Goal: Task Accomplishment & Management: Use online tool/utility

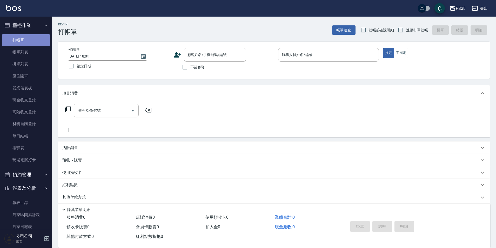
click at [29, 38] on link "打帳單" at bounding box center [26, 40] width 48 height 12
click at [398, 30] on input "連續打單結帳" at bounding box center [400, 30] width 11 height 11
checkbox input "true"
click at [184, 68] on input "不留客資" at bounding box center [184, 67] width 11 height 11
checkbox input "true"
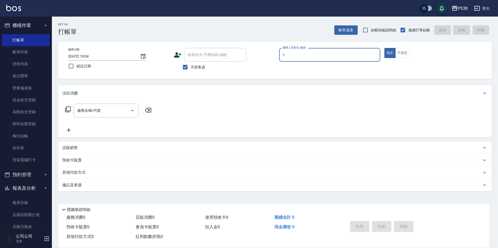
type input "Ting-1"
type button "true"
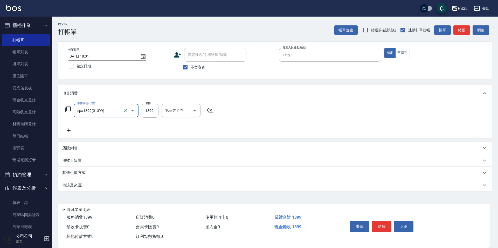
type input "spa1399(01399)"
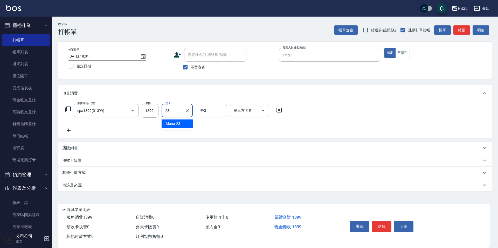
type input "Mona-23"
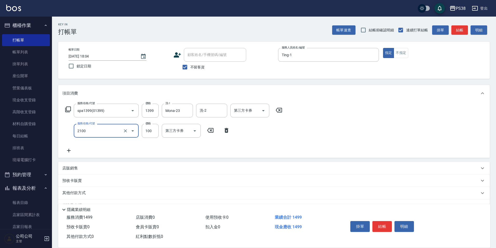
type input "剪髮與造型(任意金額)(2100)"
click at [202, 155] on div "服務名稱/代號 spa1399(01399) 服務名稱/代號 價格 1399 價格 洗-1 Mona-23 洗-1 洗-2 洗-2 第三方卡券 第三方卡券 服…" at bounding box center [273, 130] width 431 height 56
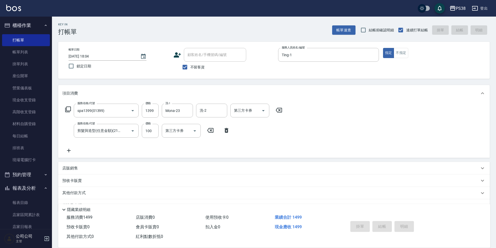
type input "2025/08/14 20:43"
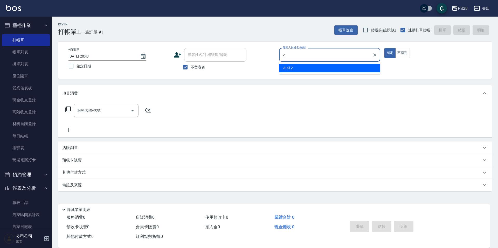
type input "A-Ki-2"
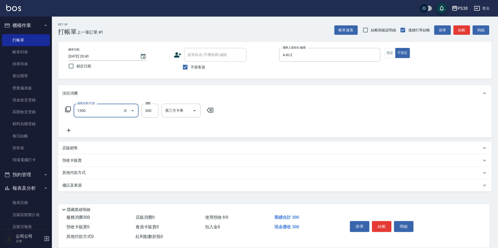
type input "精油洗潤300(1300)"
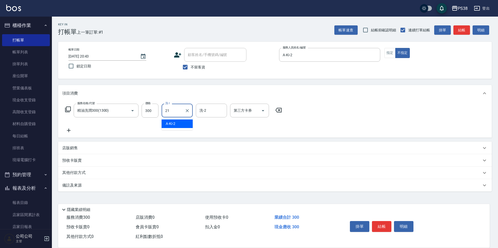
type input "泰迪-21"
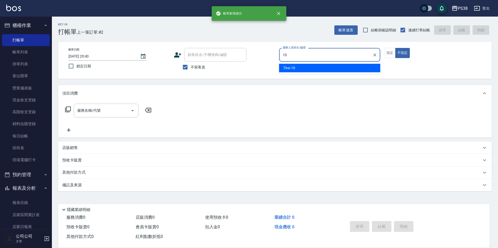
type input "Tiva-10"
type button "false"
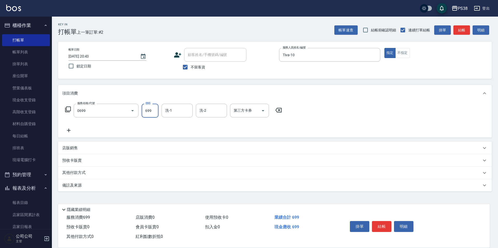
type input "spa699(0699)"
type input "彥丞-55"
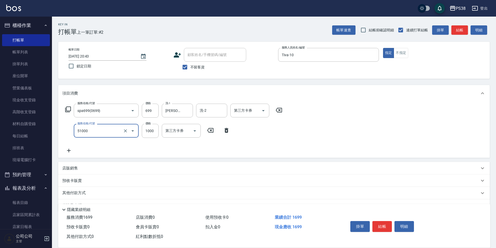
type input "染髮600以上(任意金額)(51000)"
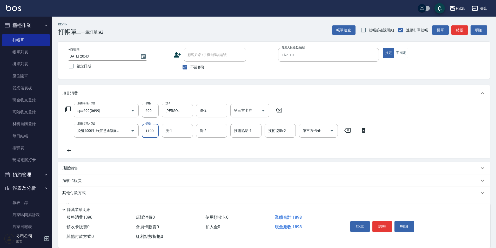
type input "1199"
type input "彥丞-55"
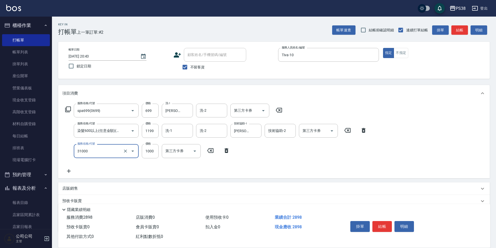
type input "酵素護髮(31000)"
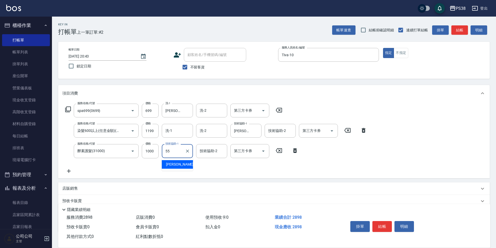
type input "彥丞-55"
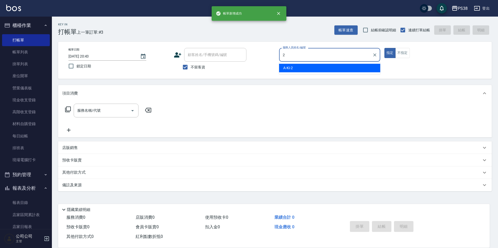
type input "A-Ki-2"
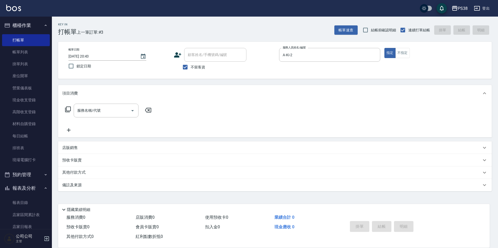
click at [399, 44] on div "帳單日期 2025/08/14 20:43 鎖定日期 顧客姓名/手機號碼/編號 顧客姓名/手機號碼/編號 不留客資 服務人員姓名/編號 A-Ki-2 服務人員…" at bounding box center [275, 60] width 434 height 37
click at [401, 52] on button "不指定" at bounding box center [402, 53] width 15 height 10
click at [103, 107] on input "服務名稱/代號" at bounding box center [102, 110] width 52 height 9
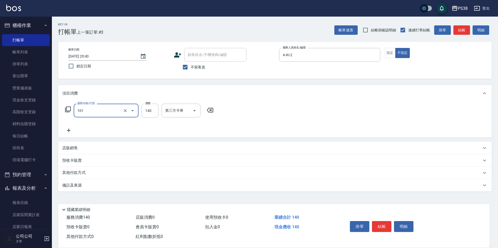
type input "洗髮(101)"
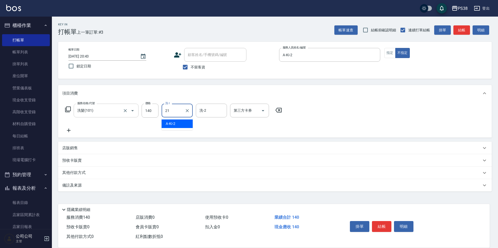
type input "泰迪-21"
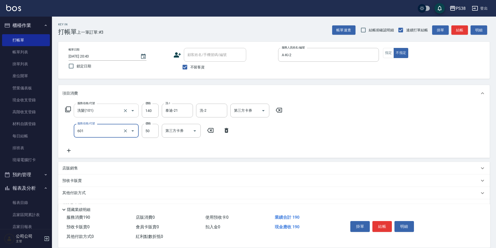
type input "精油50(601)"
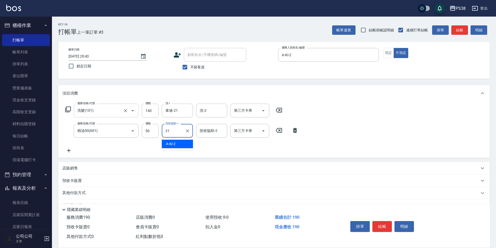
type input "泰迪-21"
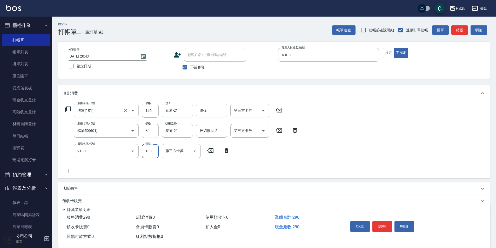
type input "剪髮與造型(任意金額)(2100)"
type input "160"
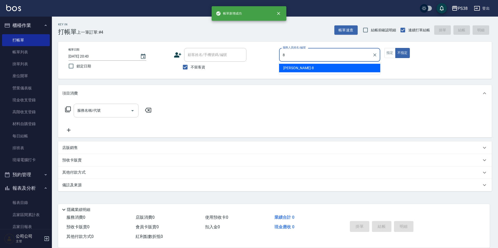
type input "mika-8"
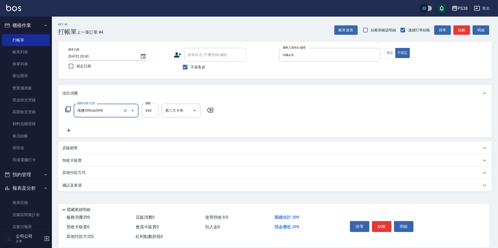
type input "海鹽399(ss399)"
type input "Mona-23"
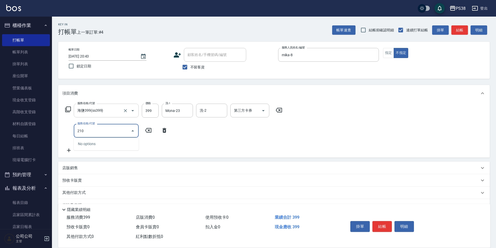
type input "2100"
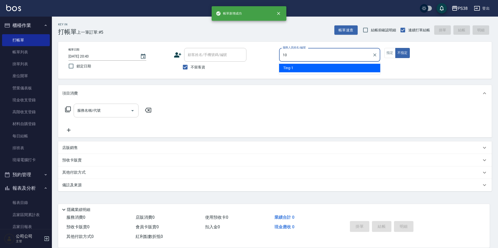
type input "Tiva-10"
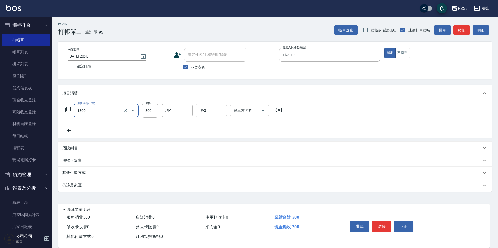
type input "精油洗潤300(1300)"
type input "彥丞-55"
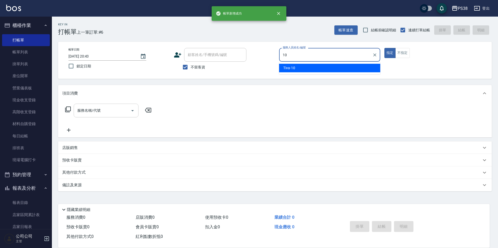
type input "Tiva-10"
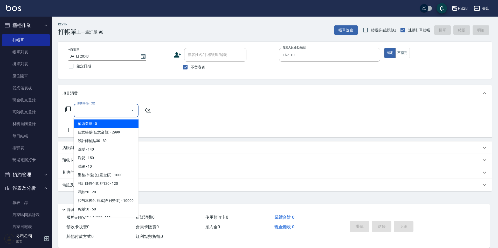
click at [103, 107] on input "服務名稱/代號" at bounding box center [102, 110] width 52 height 9
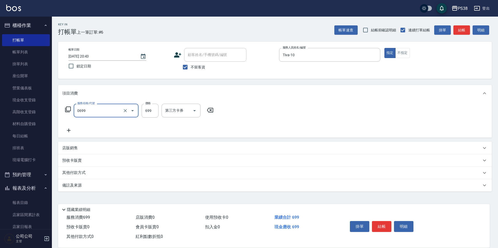
type input "spa699(0699)"
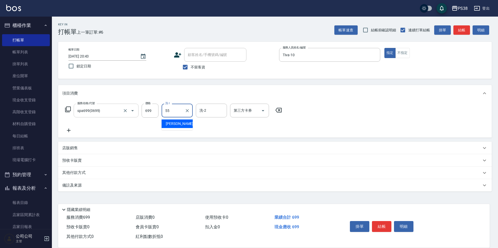
type input "彥丞-55"
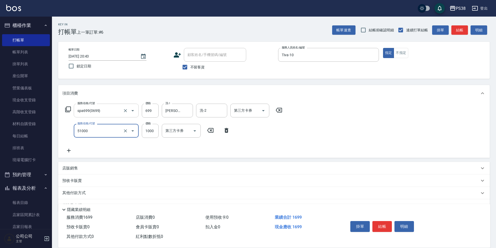
type input "染髮600以上(任意金額)(51000)"
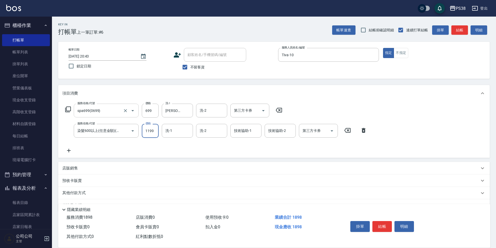
type input "1199"
type input "彥丞-55"
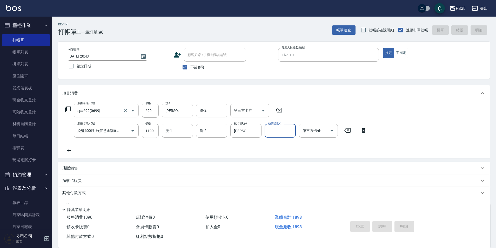
type input "2025/08/14 20:44"
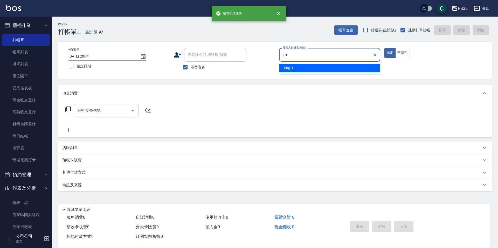
type input "Tiva-10"
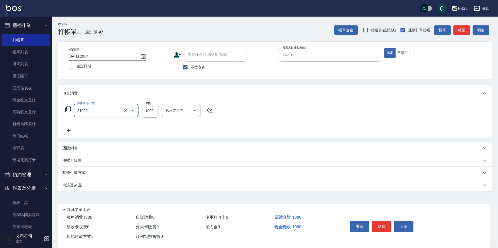
type input "染髮600以上(任意金額)(51000)"
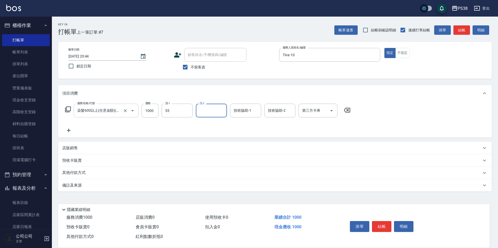
type input "彥丞-55"
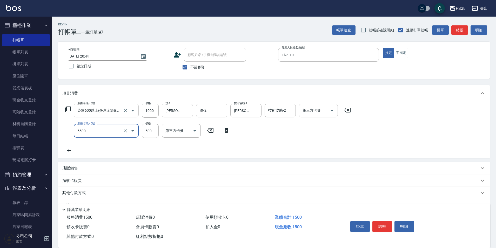
type input "片染(5500)"
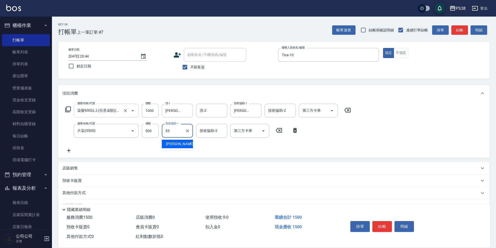
type input "彥丞-55"
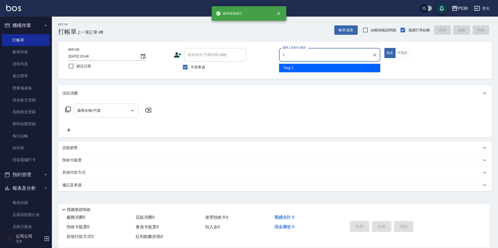
type input "Ting-1"
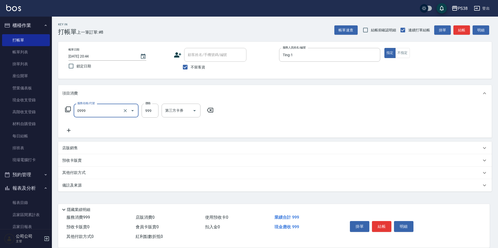
type input "spa999(0999)"
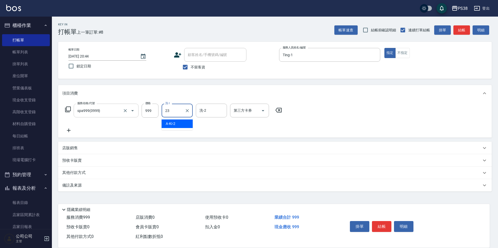
type input "Mona-23"
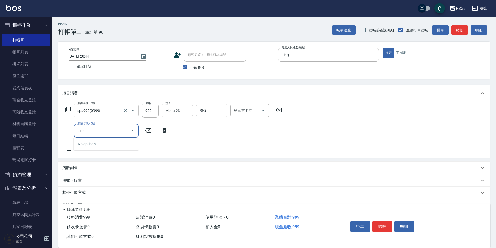
type input "2100"
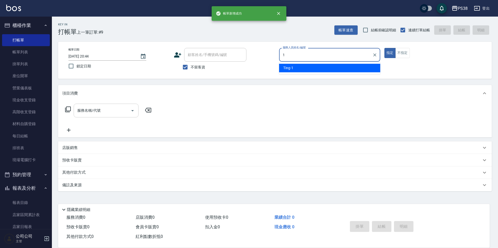
type input "Ting-1"
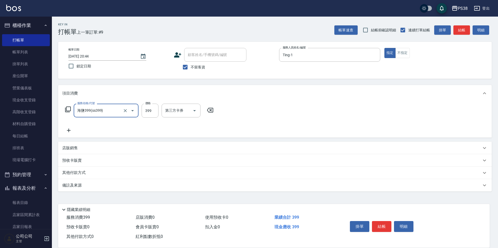
type input "海鹽399(ss399)"
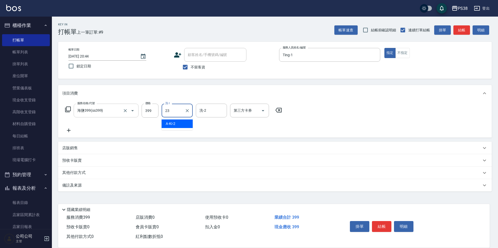
type input "Mona-23"
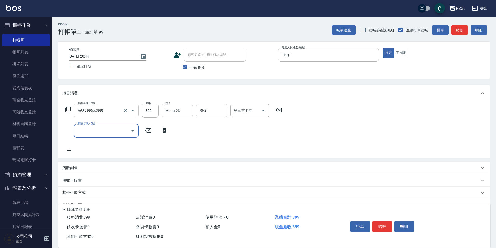
type input "2"
type input "頭皮水.順護(3100)"
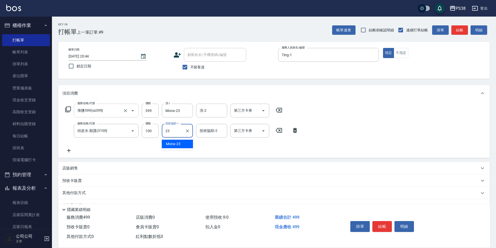
type input "Mona-23"
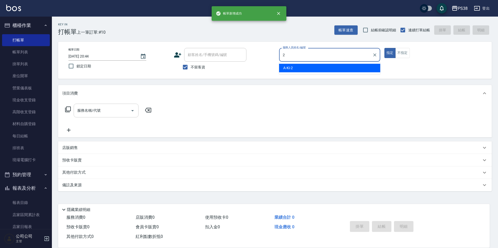
type input "A-Ki-2"
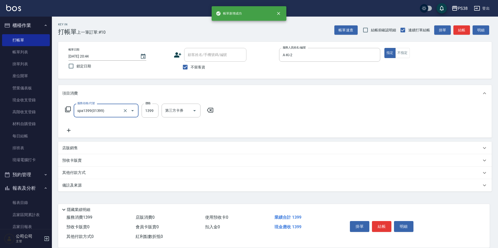
type input "spa1399(01399)"
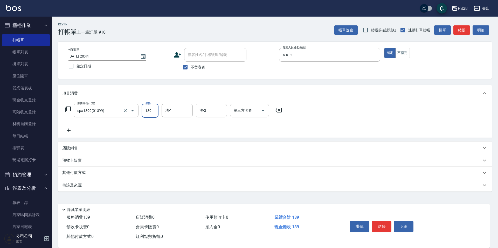
type input "1399"
type input "A-Ki-2"
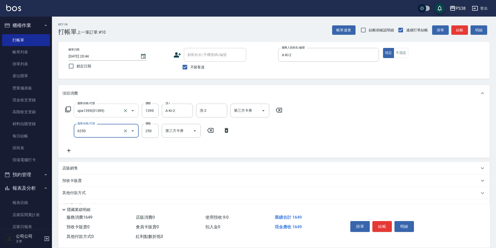
type input "油刮痧(6250)"
type input "350"
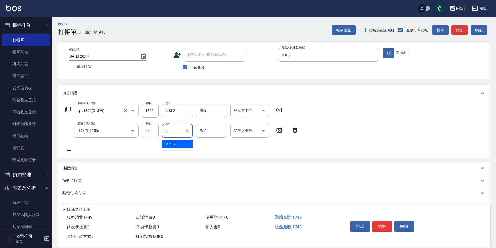
type input "A-Ki-2"
click at [264, 103] on div "服務名稱/代號 spa1399(01399) 服務名稱/代號 價格 1399 價格 洗-1 A-Ki-2 洗-1 洗-2 洗-2 第三方卡券 第三方卡券 服務…" at bounding box center [273, 130] width 431 height 56
click at [264, 110] on icon "Open" at bounding box center [263, 111] width 6 height 6
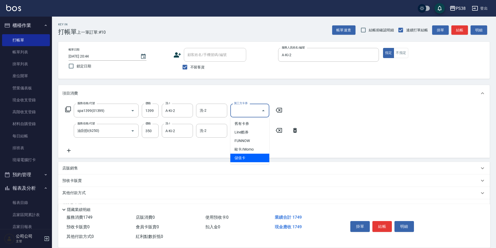
click at [257, 158] on span "儲值卡" at bounding box center [249, 158] width 39 height 9
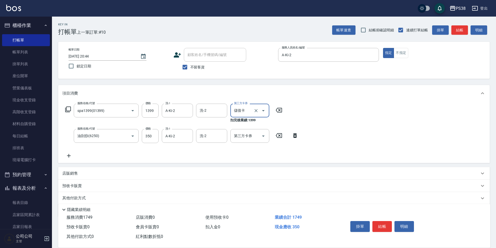
type input "儲值卡"
click at [262, 138] on icon "Open" at bounding box center [263, 136] width 6 height 6
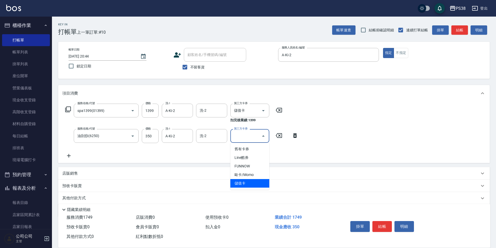
click at [253, 183] on span "儲值卡" at bounding box center [249, 183] width 39 height 9
type input "儲值卡"
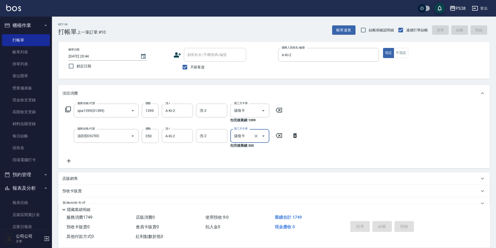
type input "2025/08/14 20:45"
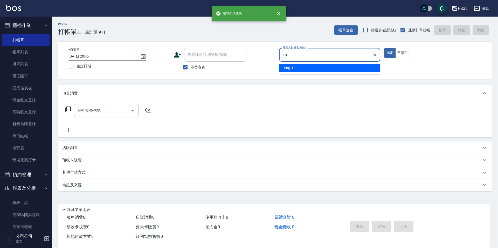
type input "Tiva-10"
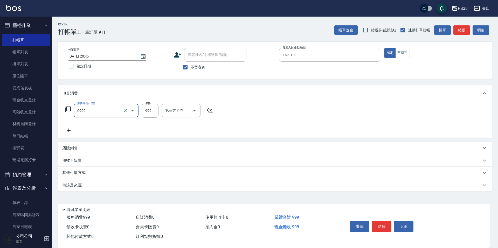
type input "spa999(0999)"
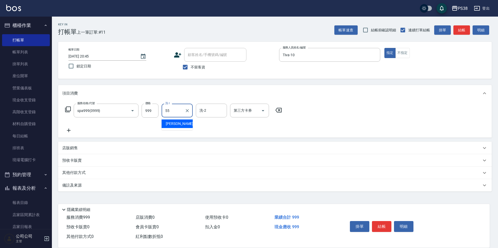
type input "彥丞-55"
click at [261, 113] on icon "Open" at bounding box center [263, 111] width 6 height 6
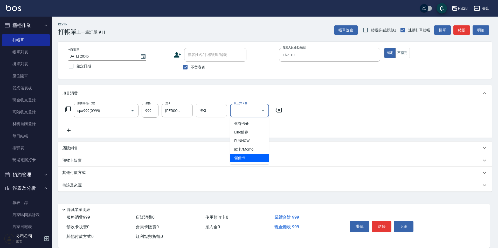
click at [251, 159] on span "儲值卡" at bounding box center [249, 158] width 39 height 9
type input "儲值卡"
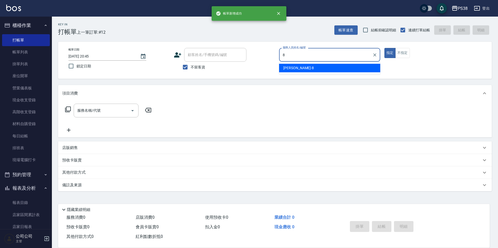
type input "mika-8"
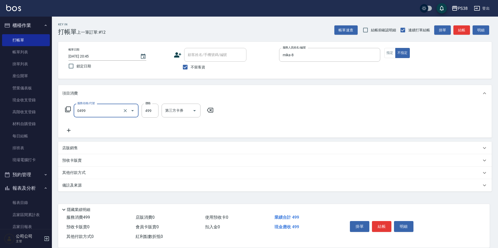
type input "spa499(0499)"
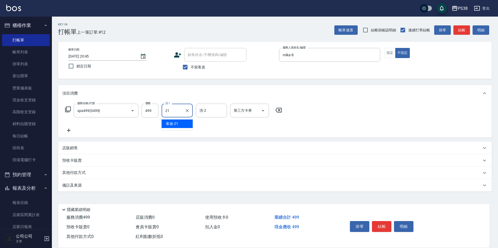
type input "泰迪-21"
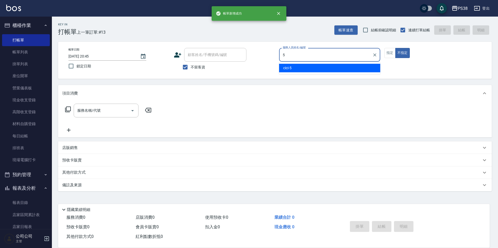
type input "cici-5"
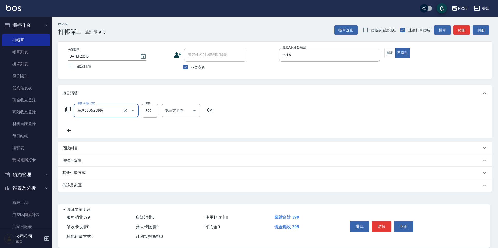
type input "海鹽399(ss399)"
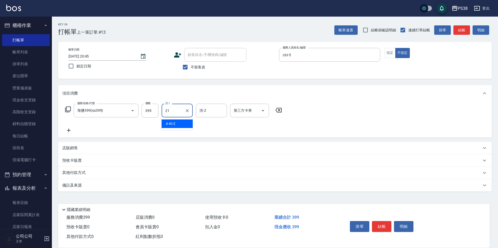
type input "泰迪-21"
click at [153, 106] on input "399" at bounding box center [150, 111] width 17 height 14
drag, startPoint x: 151, startPoint y: 108, endPoint x: 142, endPoint y: 109, distance: 8.6
click at [142, 109] on input "400" at bounding box center [150, 111] width 17 height 14
type input "399"
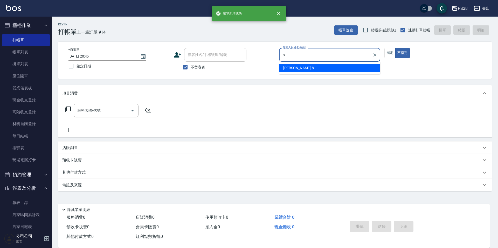
type input "mika-8"
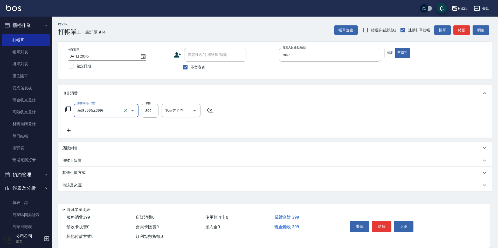
type input "海鹽399(ss399)"
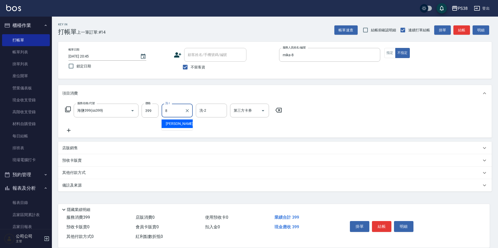
type input "mika-8"
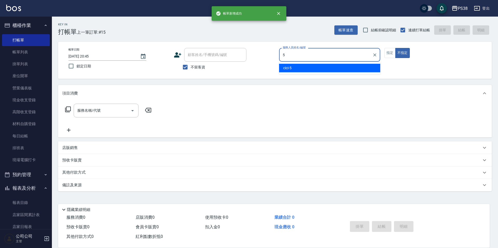
type input "cici-5"
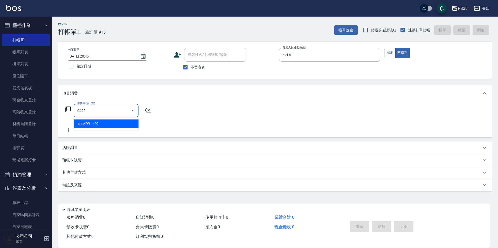
type input "spa499(0499)"
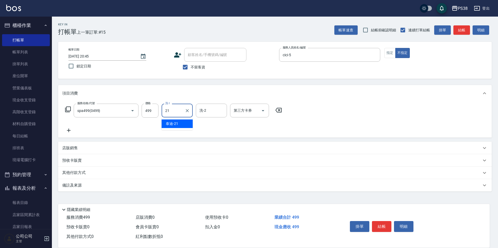
type input "泰迪-21"
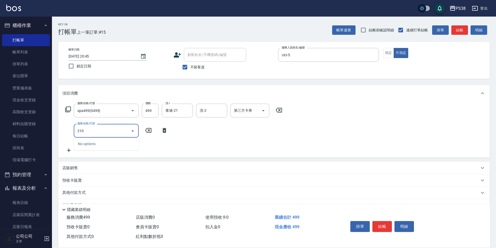
type input "2100"
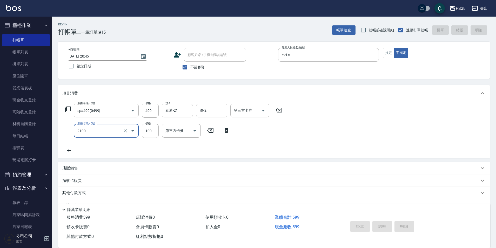
type input "2025/08/14 20:46"
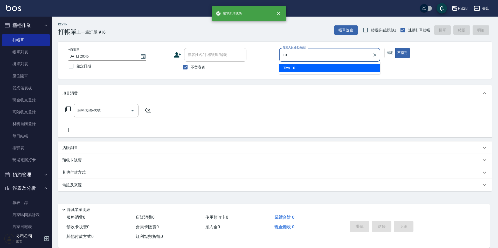
type input "Tiva-10"
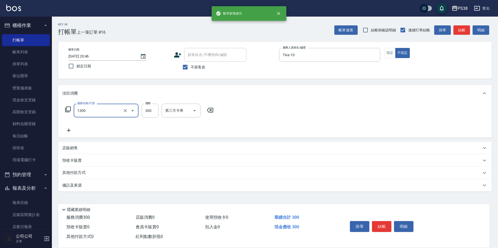
type input "精油洗潤300(1300)"
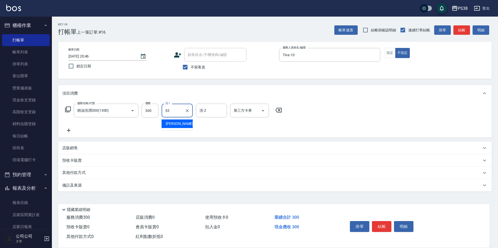
type input "彥丞-55"
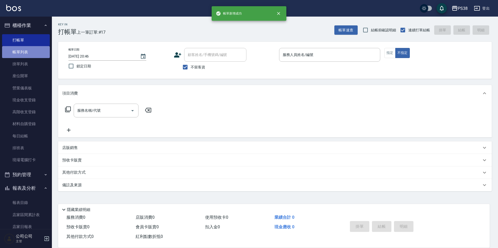
click at [32, 55] on link "帳單列表" at bounding box center [26, 52] width 48 height 12
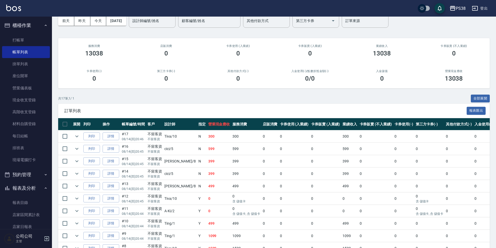
scroll to position [26, 0]
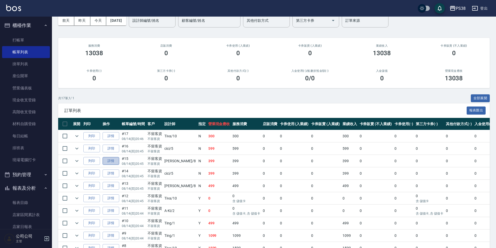
click at [113, 160] on link "詳情" at bounding box center [110, 161] width 17 height 8
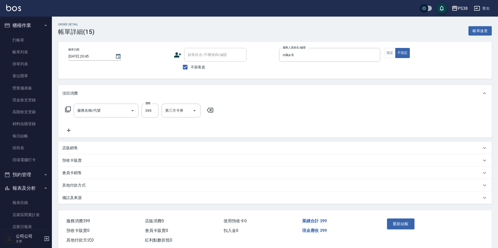
type input "2025/08/14 20:45"
checkbox input "true"
type input "mika-8"
type input "海鹽399(ss399)"
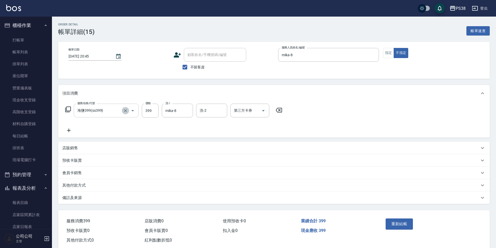
click at [123, 108] on icon "Clear" at bounding box center [125, 110] width 5 height 5
type input "spa399(0399)"
click at [394, 230] on button "重新結帳" at bounding box center [399, 224] width 28 height 11
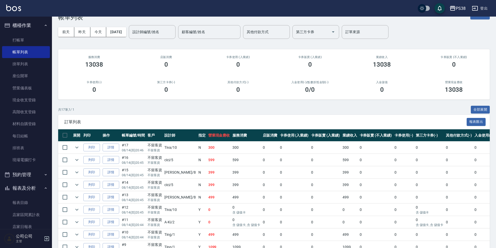
scroll to position [26, 0]
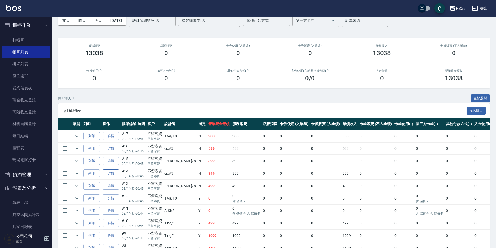
click at [118, 174] on link "詳情" at bounding box center [110, 174] width 17 height 8
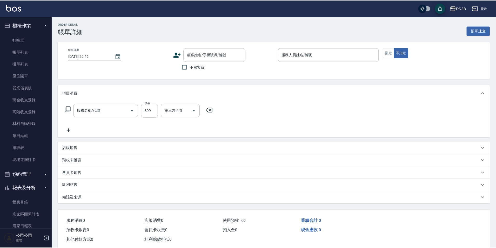
type input "2025/08/14 20:45"
checkbox input "true"
type input "cici-5"
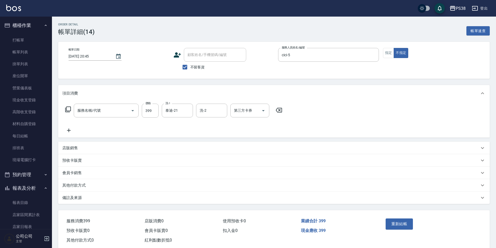
type input "海鹽399(ss399)"
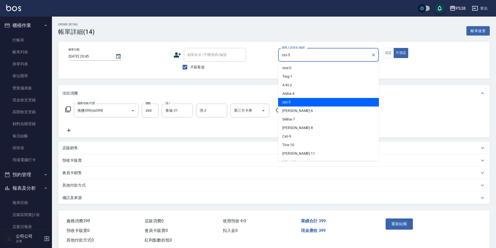
click at [319, 58] on input "cici-5" at bounding box center [324, 54] width 88 height 9
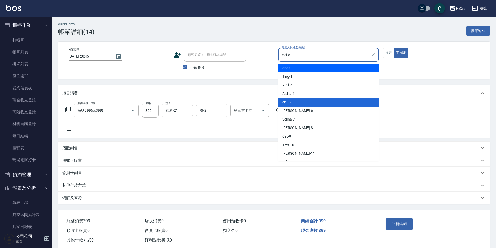
click at [396, 74] on div "帳單日期 2025/08/14 20:45 顧客姓名/手機號碼/編號 顧客姓名/手機號碼/編號 不留客資 服務人員姓名/編號 cici-5 服務人員姓名/編號…" at bounding box center [273, 60] width 431 height 37
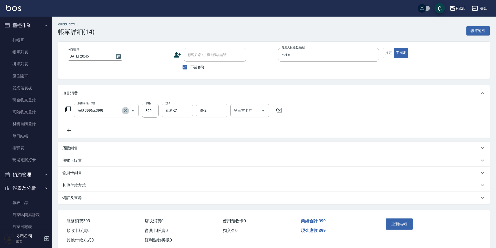
click at [125, 111] on icon "Clear" at bounding box center [125, 110] width 5 height 5
type input "spa399(0399)"
click at [148, 128] on div "服務名稱/代號 spa399(0399) 服務名稱/代號 價格 399 價格 洗-1 泰迪-21 洗-1 洗-2 洗-2 第三方卡券 第三方卡券" at bounding box center [173, 119] width 223 height 30
click at [399, 224] on button "重新結帳" at bounding box center [399, 224] width 28 height 11
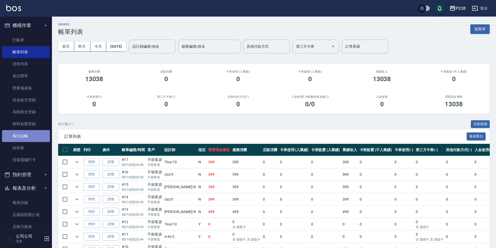
click at [34, 135] on link "每日結帳" at bounding box center [26, 136] width 48 height 12
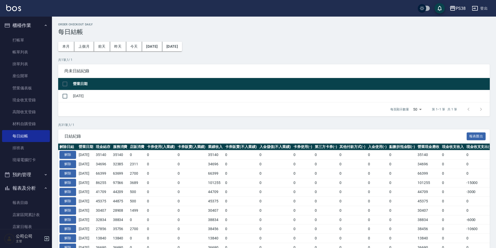
click at [62, 81] on input "checkbox" at bounding box center [64, 84] width 11 height 11
checkbox input "true"
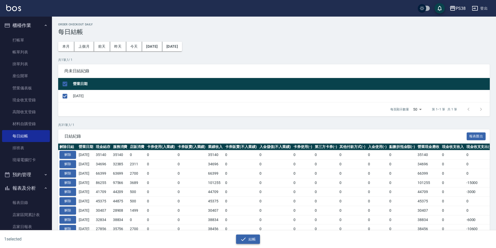
click at [248, 239] on button "結帳" at bounding box center [248, 240] width 24 height 10
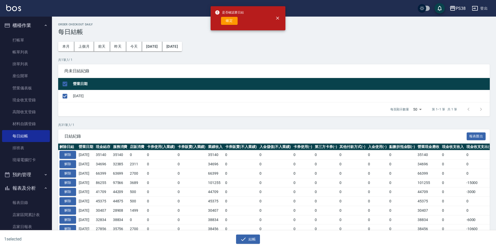
click at [231, 18] on button "確定" at bounding box center [229, 21] width 17 height 8
checkbox input "false"
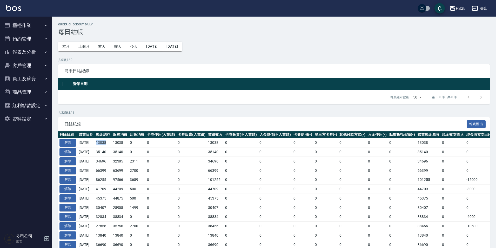
drag, startPoint x: 100, startPoint y: 142, endPoint x: 115, endPoint y: 144, distance: 14.4
click at [112, 144] on td "13038" at bounding box center [102, 142] width 17 height 9
click at [146, 168] on td "2700" at bounding box center [136, 170] width 17 height 9
click at [13, 30] on button "櫃檯作業" at bounding box center [26, 25] width 48 height 13
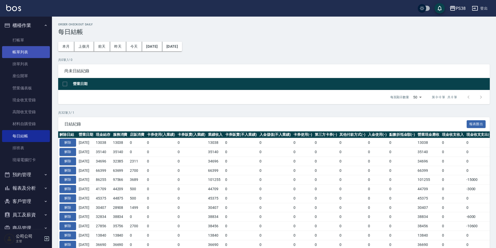
click at [24, 57] on link "帳單列表" at bounding box center [26, 52] width 48 height 12
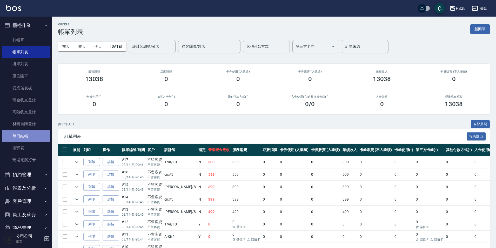
click at [32, 138] on link "每日結帳" at bounding box center [26, 136] width 48 height 12
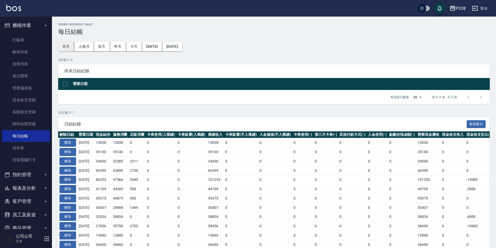
click at [64, 48] on button "本月" at bounding box center [66, 47] width 16 height 10
drag, startPoint x: 100, startPoint y: 139, endPoint x: 133, endPoint y: 145, distance: 33.7
click at [133, 145] on tr "解除 [DATE] 13038 13038 0 0 0 13038 0 0 0 0 0 0 0 13038 0 0 0 [DATE]" at bounding box center [306, 142] width 497 height 9
click at [224, 176] on td "101255" at bounding box center [215, 179] width 17 height 9
click at [183, 56] on div "Order checkout daily 每日結帳 本月 上個月 [DATE] [DATE] [DATE] [DATE] [DATE] 共 0 筆, 1 / …" at bounding box center [274, 156] width 444 height 279
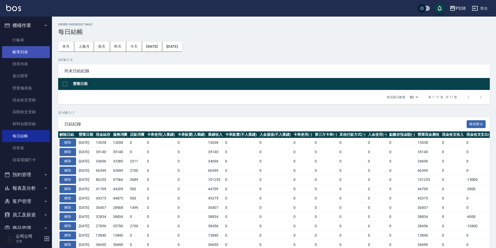
click at [9, 55] on link "帳單列表" at bounding box center [26, 52] width 48 height 12
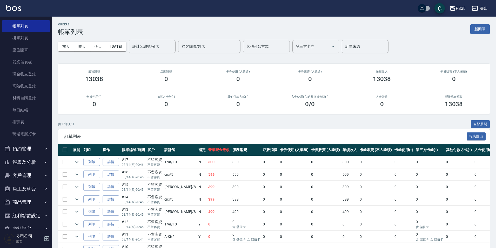
click at [29, 165] on button "報表及分析" at bounding box center [26, 162] width 48 height 13
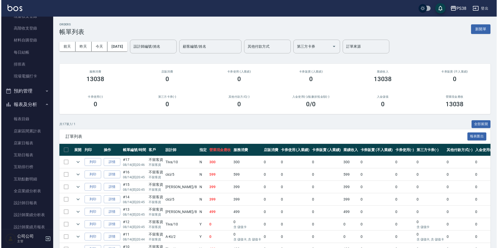
scroll to position [130, 0]
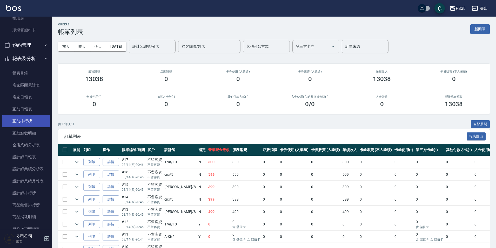
click at [19, 120] on link "互助排行榜" at bounding box center [26, 121] width 48 height 12
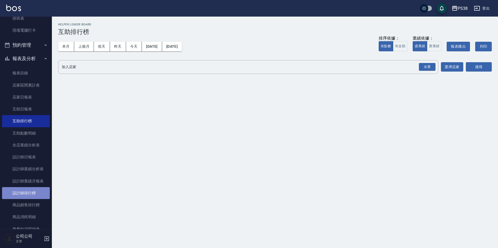
click at [33, 193] on link "設計師排行榜" at bounding box center [26, 193] width 48 height 12
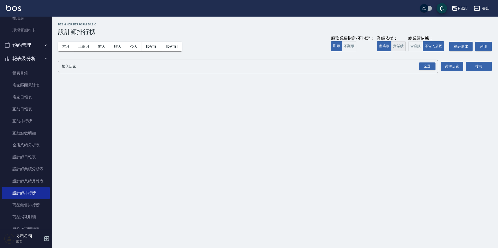
click at [398, 47] on button "實業績" at bounding box center [398, 46] width 15 height 10
click at [429, 67] on div "全選" at bounding box center [427, 67] width 17 height 8
click at [478, 70] on button "搜尋" at bounding box center [479, 67] width 26 height 10
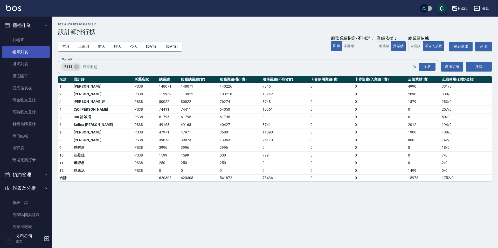
click at [30, 55] on link "帳單列表" at bounding box center [26, 52] width 48 height 12
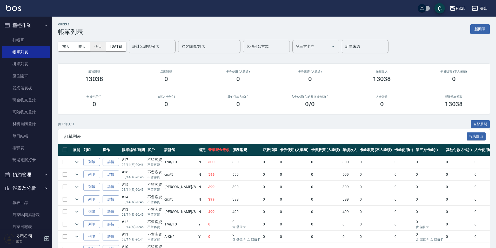
click at [97, 48] on button "今天" at bounding box center [98, 47] width 16 height 10
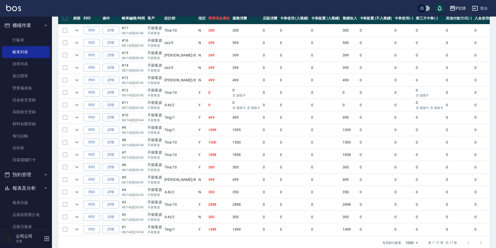
scroll to position [144, 0]
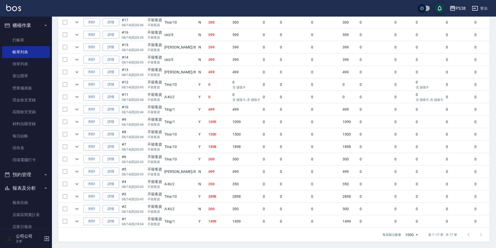
click at [231, 220] on td "1499" at bounding box center [246, 222] width 30 height 12
click at [207, 203] on td "300" at bounding box center [219, 209] width 24 height 12
click at [205, 203] on td at bounding box center [159, 203] width 203 height 0
click at [207, 184] on td "350" at bounding box center [219, 184] width 24 height 12
click at [207, 167] on td "499" at bounding box center [219, 172] width 24 height 12
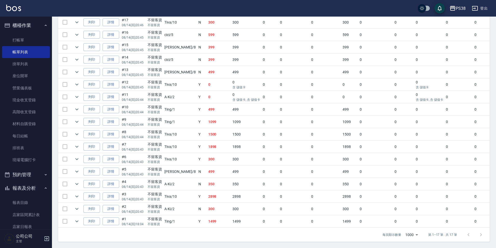
click at [207, 157] on td "300" at bounding box center [219, 159] width 24 height 12
click at [207, 153] on td "300" at bounding box center [219, 159] width 24 height 12
click at [207, 129] on td "1500" at bounding box center [219, 134] width 24 height 12
click at [207, 120] on td "1099" at bounding box center [219, 122] width 24 height 12
click at [207, 106] on td "499" at bounding box center [219, 110] width 24 height 12
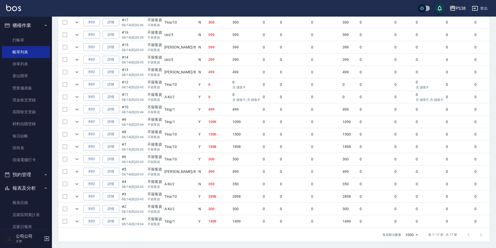
click at [207, 95] on td "0" at bounding box center [219, 97] width 24 height 12
click at [207, 86] on td "0" at bounding box center [219, 85] width 24 height 12
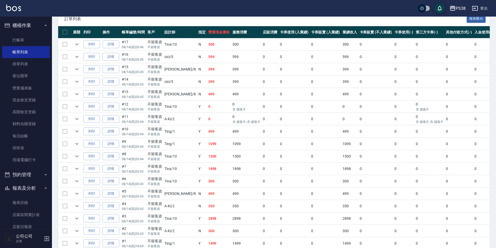
click at [207, 97] on td "499" at bounding box center [219, 94] width 24 height 12
click at [207, 86] on td "399" at bounding box center [219, 82] width 24 height 12
click at [207, 67] on td "399" at bounding box center [219, 69] width 24 height 12
click at [207, 61] on td "599" at bounding box center [219, 57] width 24 height 12
click at [207, 51] on td "599" at bounding box center [219, 57] width 24 height 12
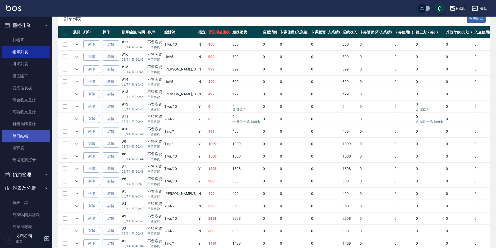
click at [39, 140] on link "每日結帳" at bounding box center [26, 136] width 48 height 12
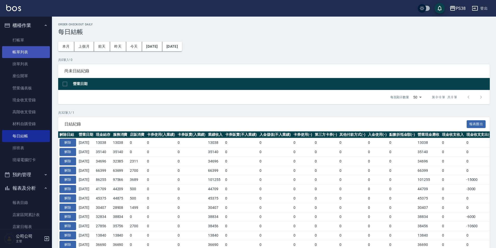
click at [10, 49] on link "帳單列表" at bounding box center [26, 52] width 48 height 12
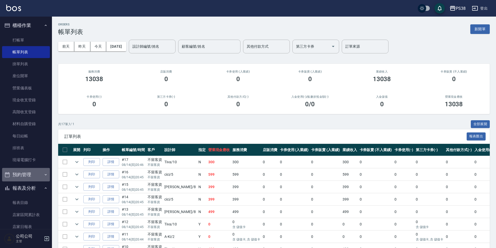
click at [43, 171] on button "預約管理" at bounding box center [26, 174] width 48 height 13
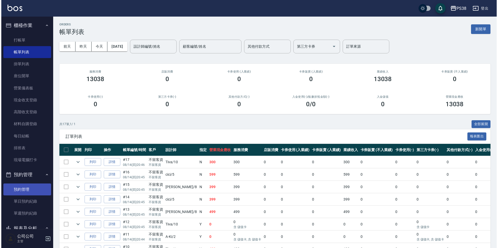
scroll to position [156, 0]
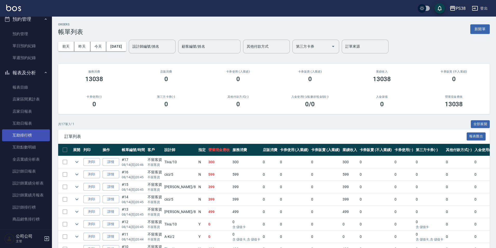
click at [37, 138] on link "互助排行榜" at bounding box center [26, 135] width 48 height 12
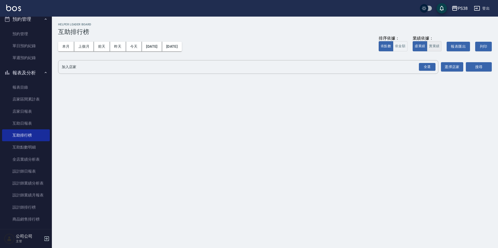
click at [434, 50] on button "實業績" at bounding box center [434, 46] width 15 height 10
click at [429, 68] on div "全選" at bounding box center [427, 67] width 17 height 8
click at [473, 67] on button "搜尋" at bounding box center [479, 68] width 26 height 10
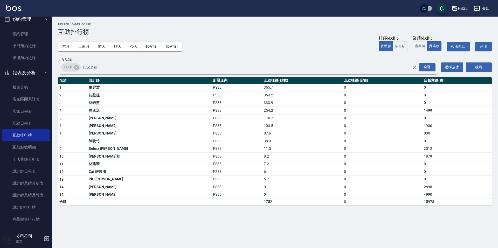
click at [137, 52] on div "本月 上個月 [DATE] [DATE] [DATE] [DATE] [DATE] 排序依據： 依點數 依金額 業績依據： 虛業績 實業績 報表匯出 列印" at bounding box center [275, 47] width 434 height 22
click at [135, 50] on button "今天" at bounding box center [134, 47] width 16 height 10
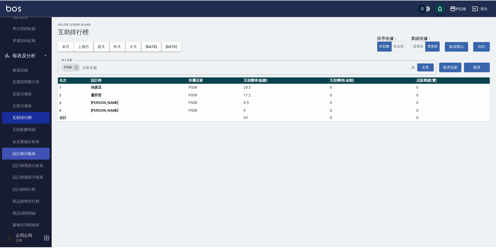
scroll to position [182, 0]
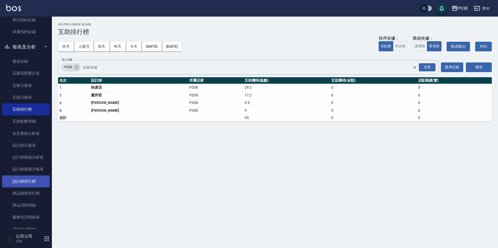
click at [36, 181] on link "設計師排行榜" at bounding box center [26, 182] width 48 height 12
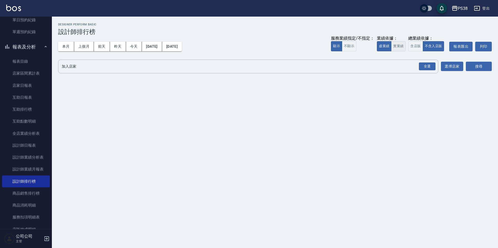
click at [405, 47] on button "實業績" at bounding box center [398, 46] width 15 height 10
click at [421, 65] on div "全選" at bounding box center [427, 67] width 17 height 8
click at [476, 71] on button "搜尋" at bounding box center [479, 67] width 26 height 10
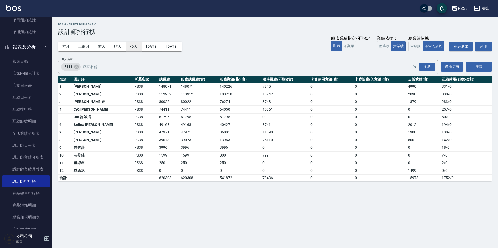
click at [138, 50] on button "今天" at bounding box center [134, 47] width 16 height 10
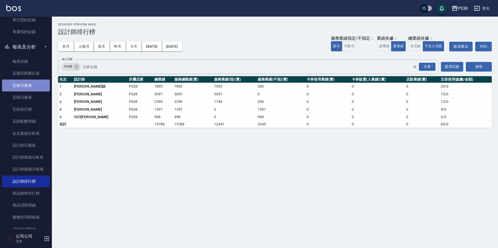
click at [37, 85] on link "店家日報表" at bounding box center [26, 86] width 48 height 12
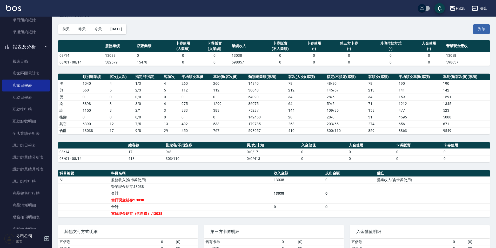
scroll to position [26, 0]
